Goal: Information Seeking & Learning: Learn about a topic

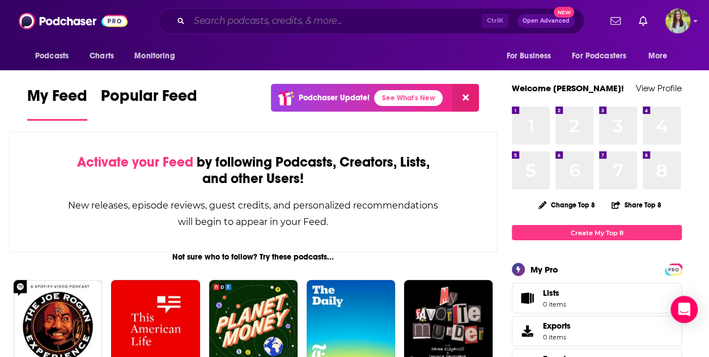
click at [338, 26] on input "Search podcasts, credits, & more..." at bounding box center [335, 21] width 292 height 18
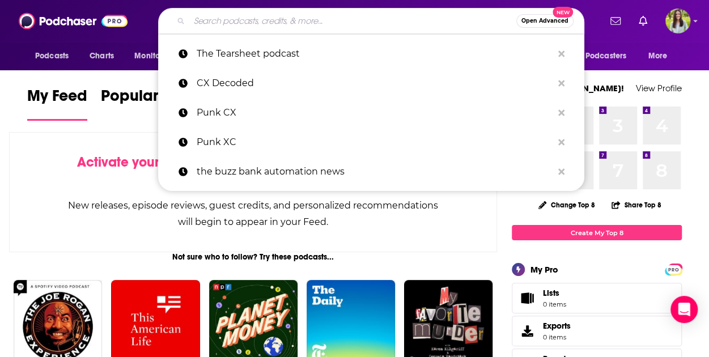
paste input "Millennial Caregivers"
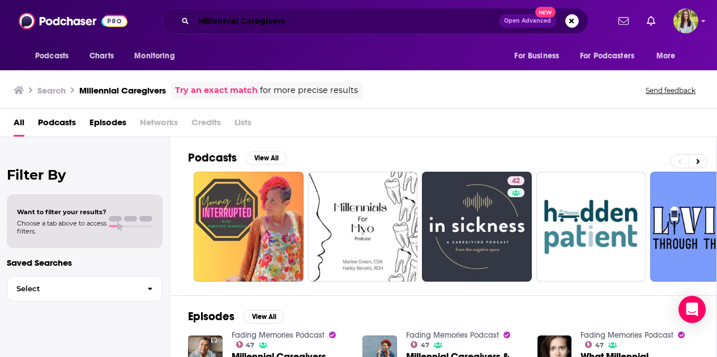
click at [319, 22] on input "Millennial Caregivers" at bounding box center [346, 21] width 305 height 18
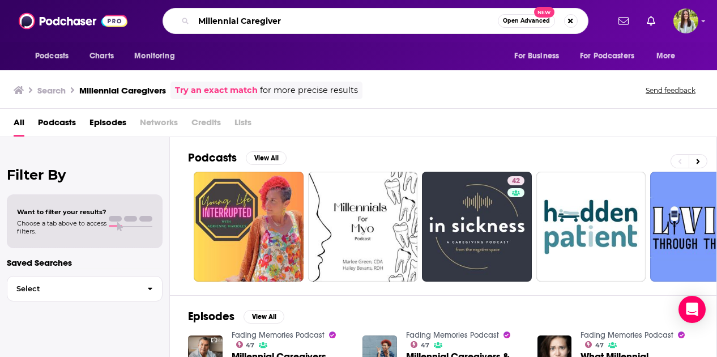
type input "Millennial Caregiver"
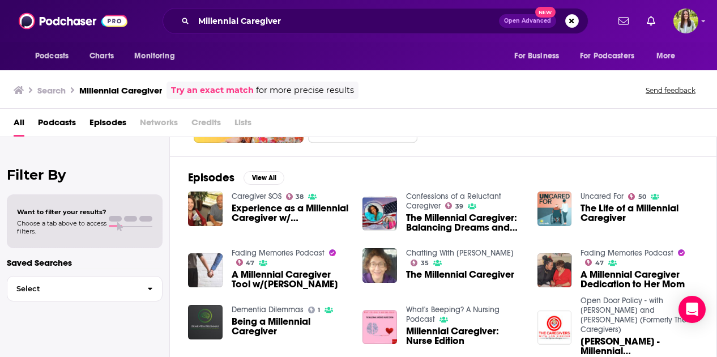
scroll to position [143, 0]
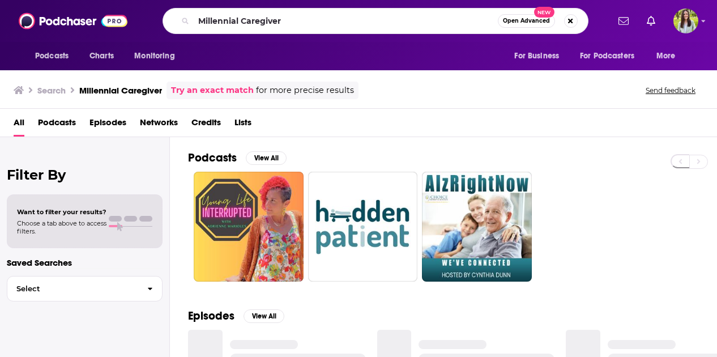
click at [198, 25] on input "Millennial Caregiver" at bounding box center [346, 21] width 304 height 18
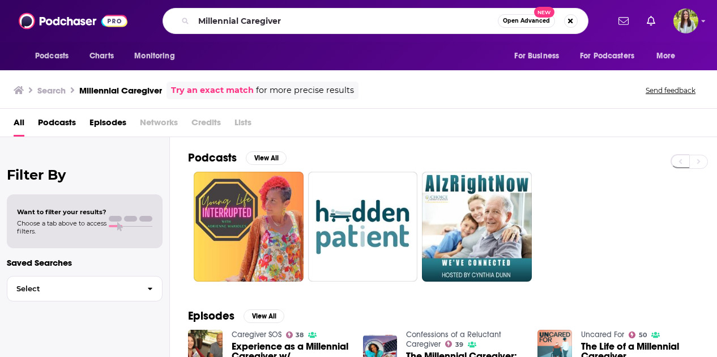
drag, startPoint x: 311, startPoint y: 19, endPoint x: 139, endPoint y: -1, distance: 172.8
click at [139, 0] on html "Podcasts Charts Monitoring Millennial Caregiver Open Advanced New For Business …" at bounding box center [358, 178] width 717 height 357
type input "caregiver [PERSON_NAME]"
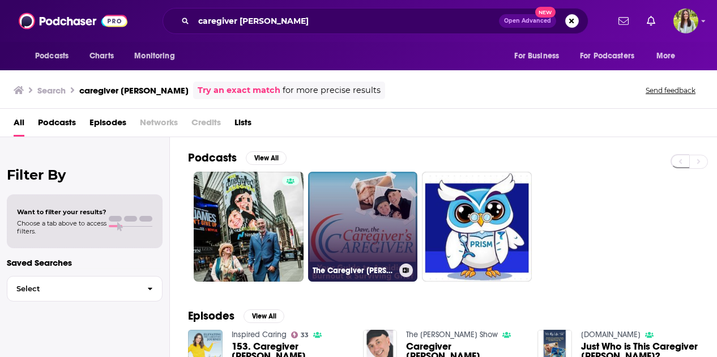
click at [355, 220] on link "The Caregiver [PERSON_NAME] Show" at bounding box center [363, 227] width 110 height 110
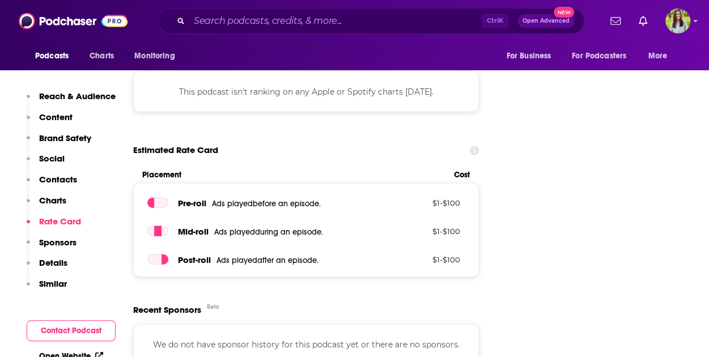
scroll to position [1214, 0]
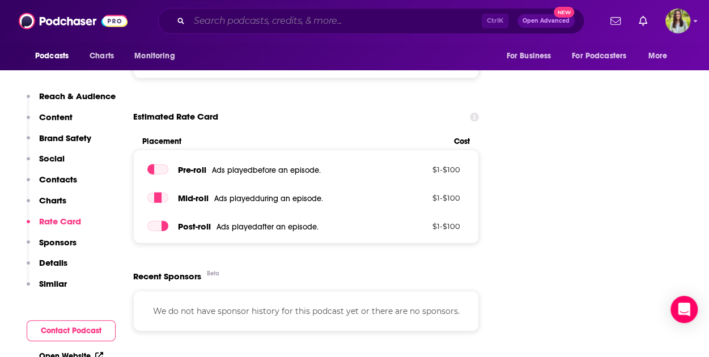
click at [333, 22] on input "Search podcasts, credits, & more..." at bounding box center [335, 21] width 292 height 18
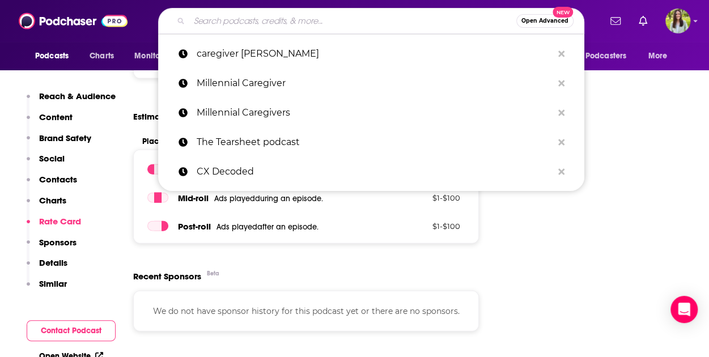
paste input "Hope for the Caregiver"
type input "Hope for the Caregiver"
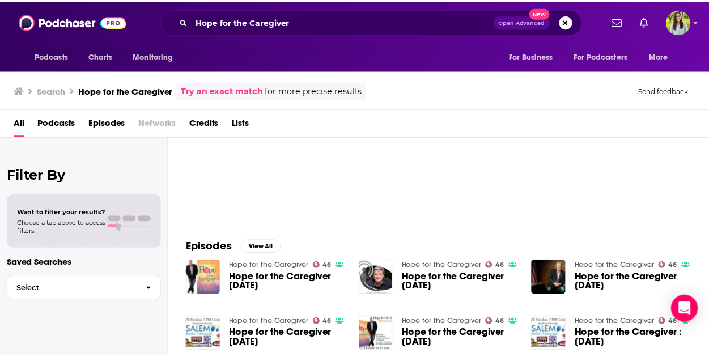
scroll to position [67, 0]
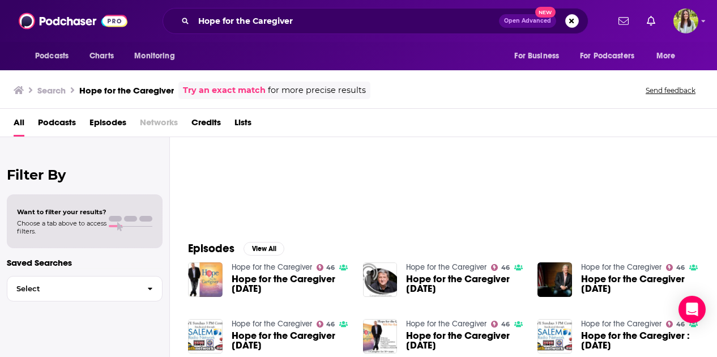
click at [273, 278] on span "Hope for the Caregiver [DATE]" at bounding box center [291, 283] width 118 height 19
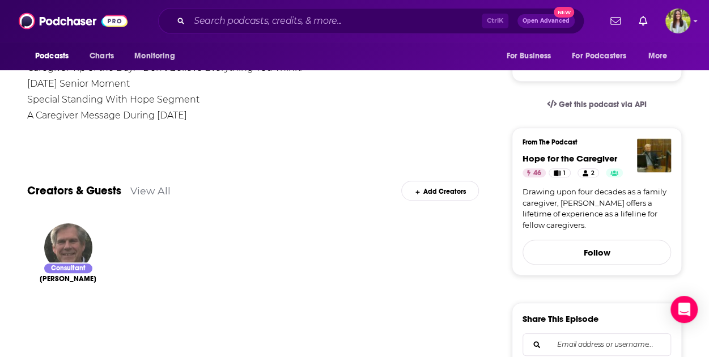
scroll to position [113, 0]
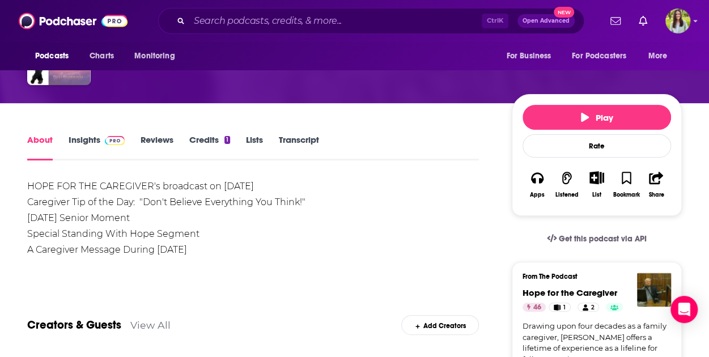
click at [76, 137] on link "Insights" at bounding box center [97, 147] width 56 height 26
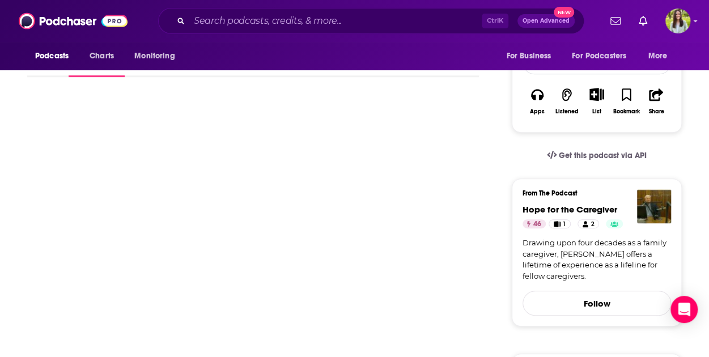
scroll to position [197, 0]
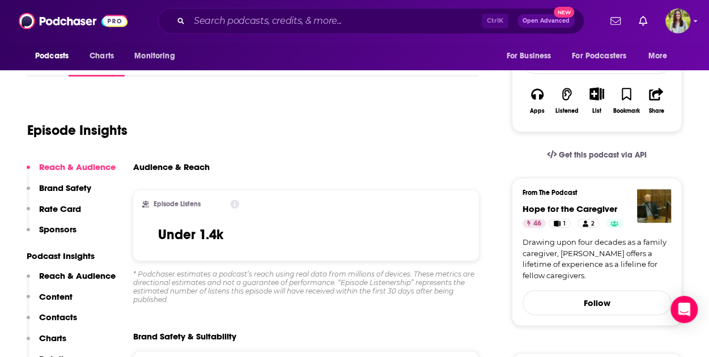
click at [698, 16] on div "Podcasts Charts Monitoring Ctrl K Open Advanced New For Business For Podcasters…" at bounding box center [354, 21] width 709 height 42
click at [696, 22] on icon "Show profile menu" at bounding box center [695, 21] width 5 height 7
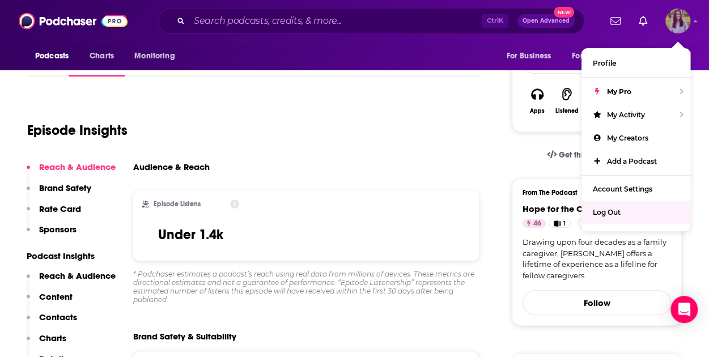
click at [631, 209] on div "Log Out" at bounding box center [635, 212] width 109 height 23
